Goal: Transaction & Acquisition: Book appointment/travel/reservation

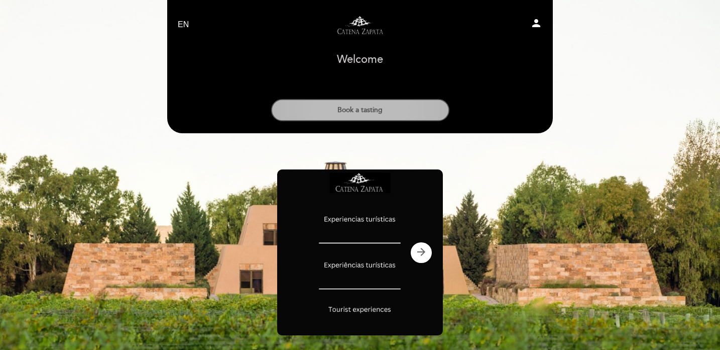
click at [386, 111] on button "Book a tasting" at bounding box center [360, 110] width 178 height 22
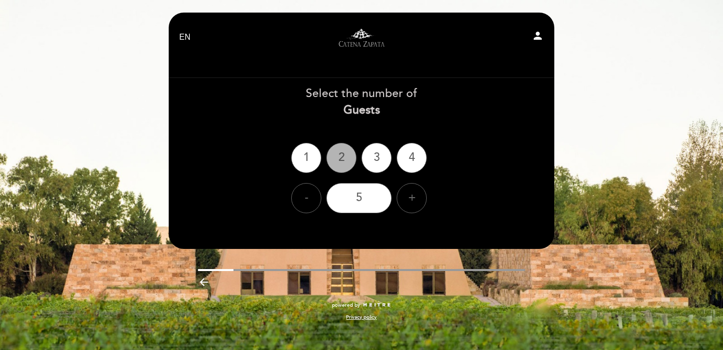
click at [338, 164] on div "2" at bounding box center [341, 158] width 30 height 30
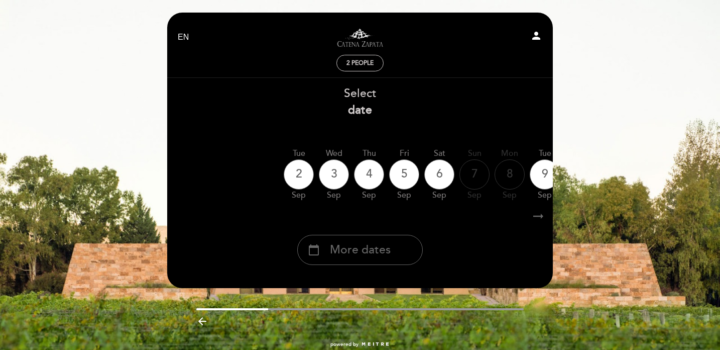
scroll to position [5, 0]
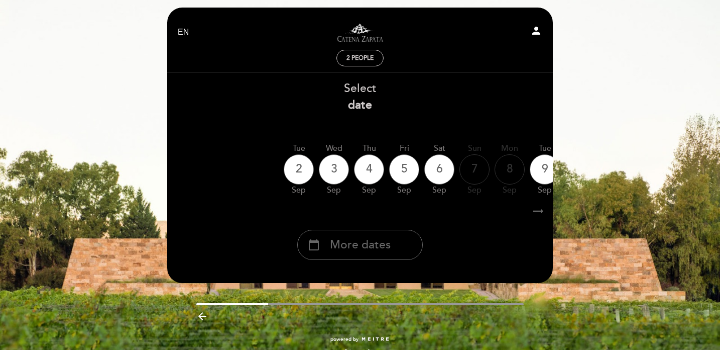
click at [465, 58] on div "2 people" at bounding box center [360, 59] width 380 height 18
click at [541, 213] on icon "arrow_right_alt" at bounding box center [538, 211] width 15 height 22
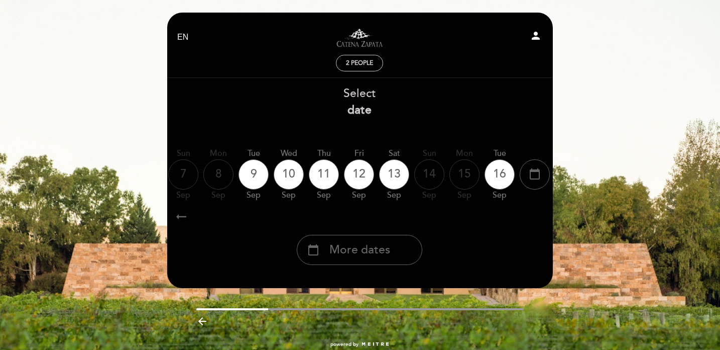
scroll to position [0, 293]
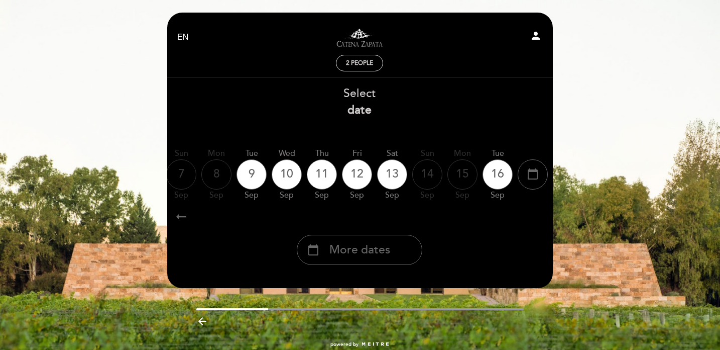
click at [541, 213] on icon "arrow_right_alt" at bounding box center [537, 216] width 15 height 22
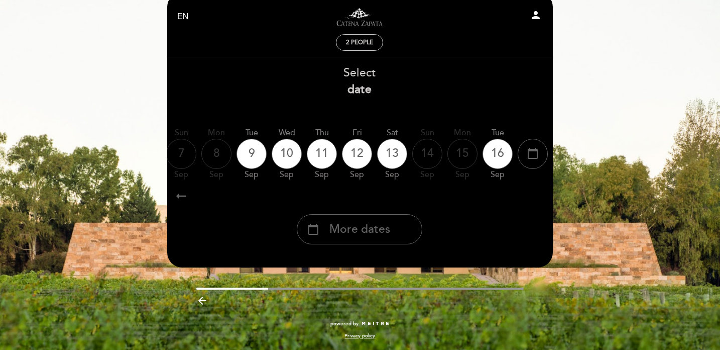
scroll to position [0, 0]
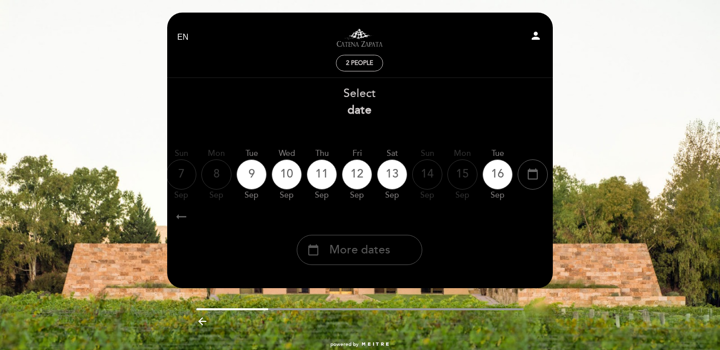
click at [398, 241] on div "calendar_today More dates" at bounding box center [360, 250] width 126 height 30
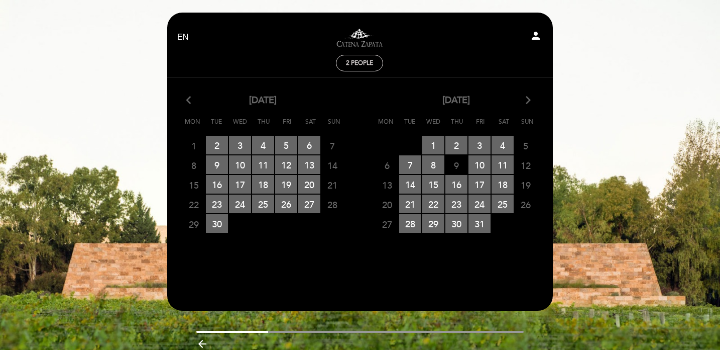
click at [530, 98] on icon "arrow_forward_ios" at bounding box center [528, 100] width 9 height 13
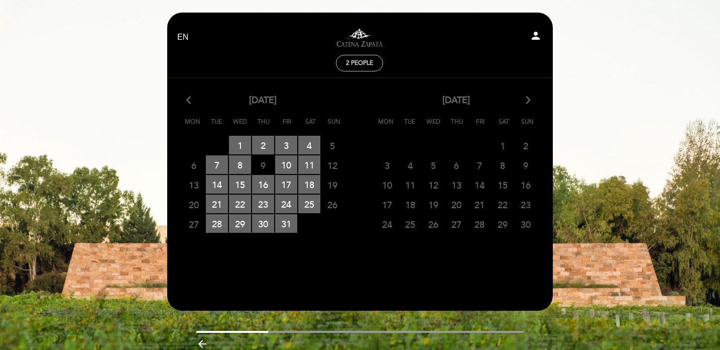
click at [530, 98] on icon "arrow_forward_ios" at bounding box center [528, 100] width 9 height 13
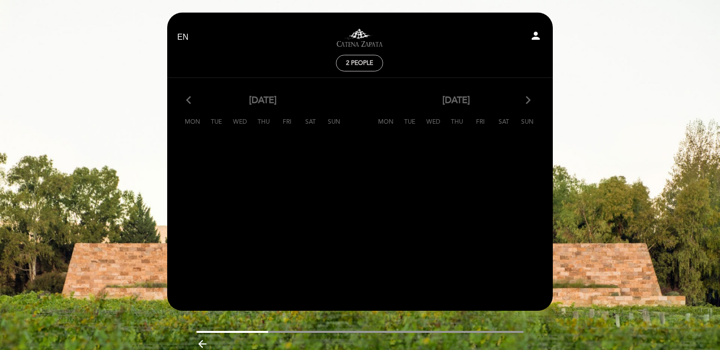
click at [530, 98] on icon "arrow_forward_ios" at bounding box center [528, 100] width 9 height 13
click at [192, 105] on icon "arrow_back_ios" at bounding box center [190, 100] width 9 height 13
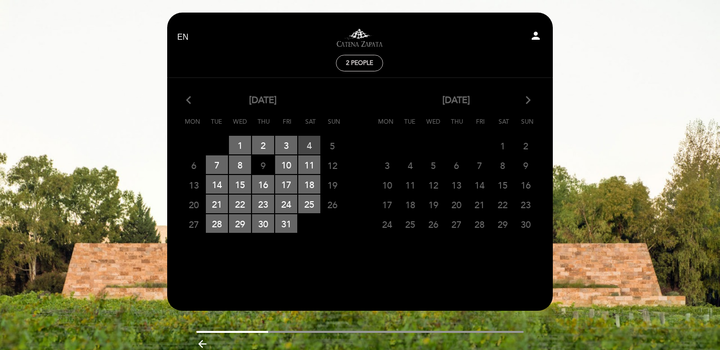
click at [312, 149] on span "4 RESERVATIONS AVAILABLE" at bounding box center [309, 145] width 22 height 19
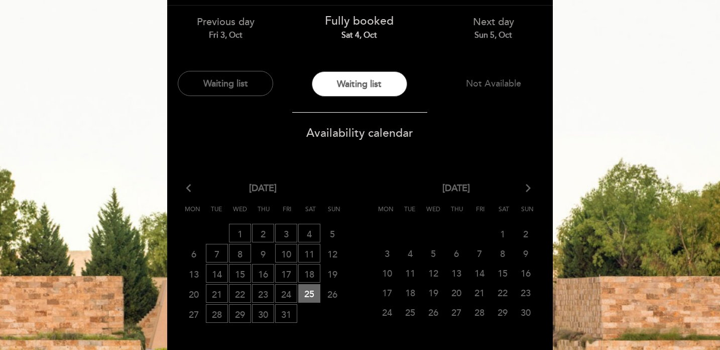
scroll to position [81, 0]
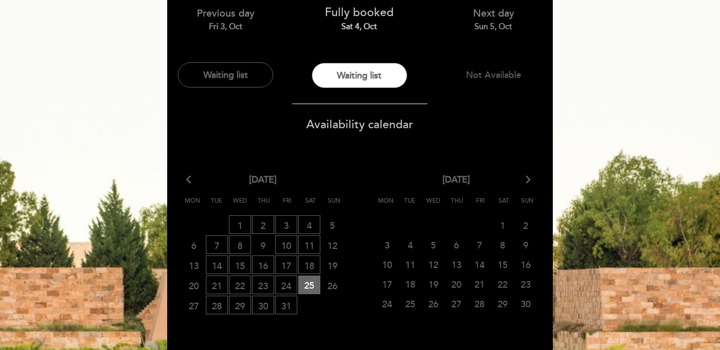
click at [531, 187] on div "[DATE] arrow_forward_ios Mon Tue Wed Thu Fri Sat Sun 27 CLOSED 28 WAITING LIST …" at bounding box center [456, 244] width 193 height 142
click at [530, 182] on icon "arrow_forward_ios" at bounding box center [528, 179] width 9 height 13
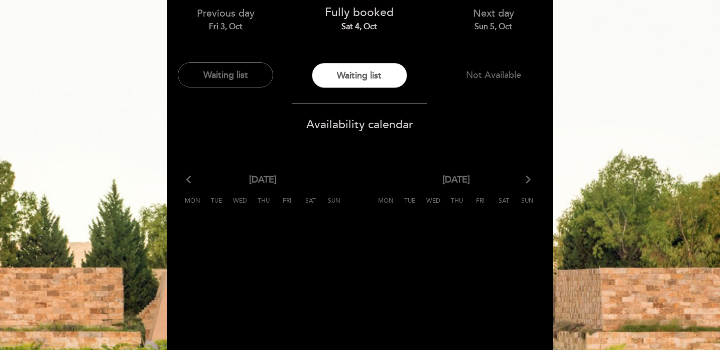
click at [530, 182] on icon "arrow_forward_ios" at bounding box center [528, 179] width 9 height 13
click at [189, 183] on icon "arrow_back_ios" at bounding box center [190, 179] width 9 height 13
